Goal: Information Seeking & Learning: Learn about a topic

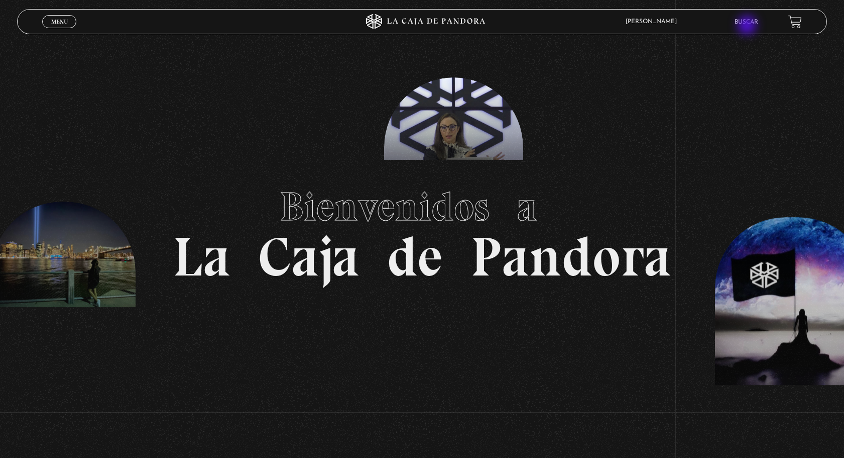
click at [748, 26] on li "Buscar" at bounding box center [747, 22] width 24 height 16
click at [742, 21] on link "Buscar" at bounding box center [747, 22] width 24 height 6
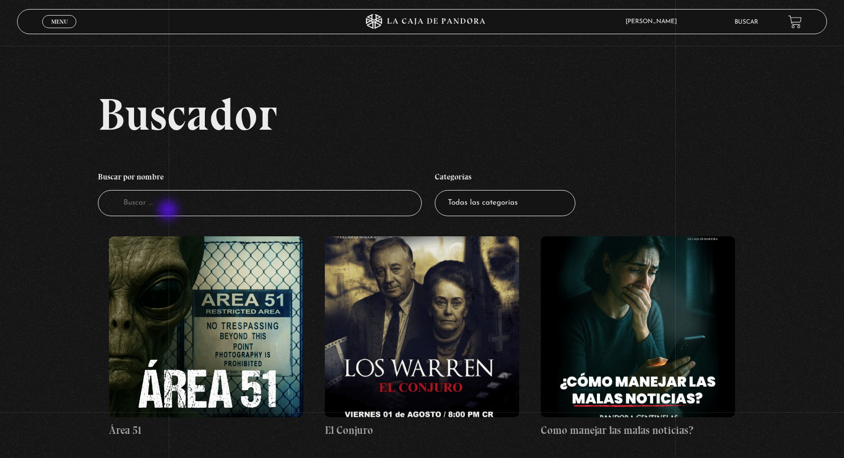
click at [169, 211] on input "Buscador" at bounding box center [260, 203] width 325 height 27
type input "RUNA"
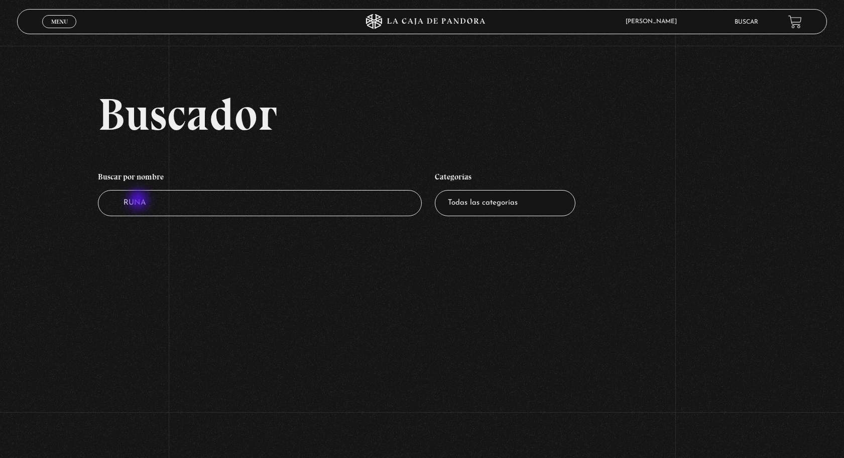
drag, startPoint x: 193, startPoint y: 205, endPoint x: 94, endPoint y: 198, distance: 98.7
click at [94, 198] on div "Buscador Buscar por nombre Buscador RUNA Categorías Todas las categorías 11:11 …" at bounding box center [422, 163] width 844 height 145
type input "CELTA"
click at [433, 21] on icon at bounding box center [421, 21] width 253 height 15
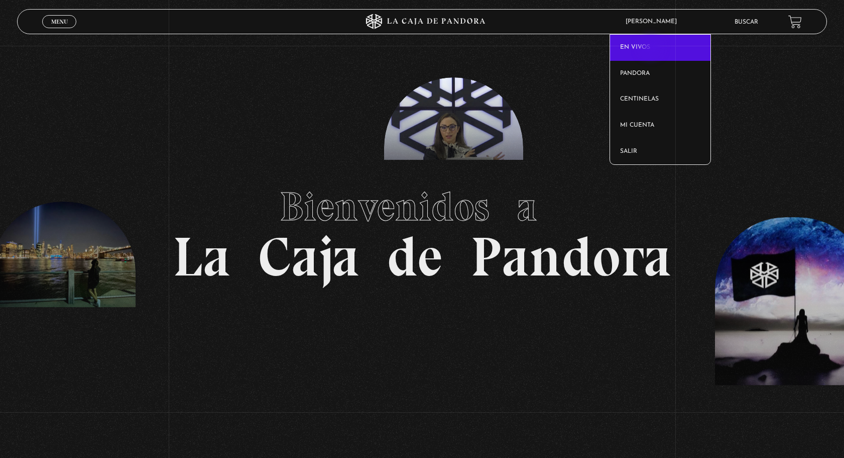
click at [653, 48] on link "En vivos" at bounding box center [660, 48] width 100 height 26
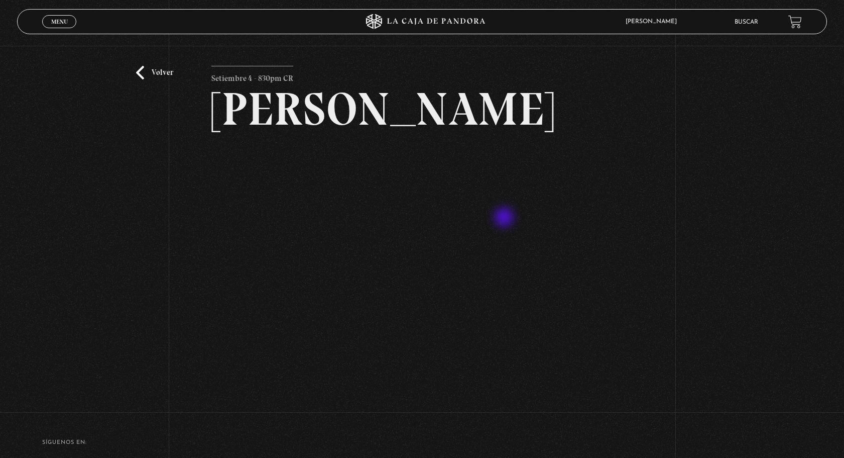
scroll to position [33, 0]
